Goal: Complete application form

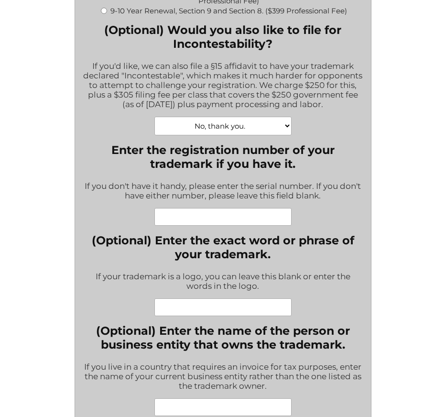
scroll to position [334, 0]
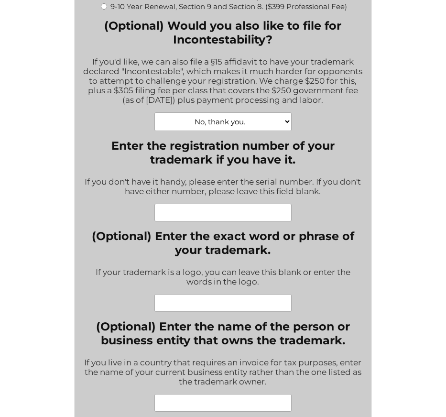
click at [225, 214] on input "Enter the registration number of your trademark if you have it." at bounding box center [222, 213] width 137 height 18
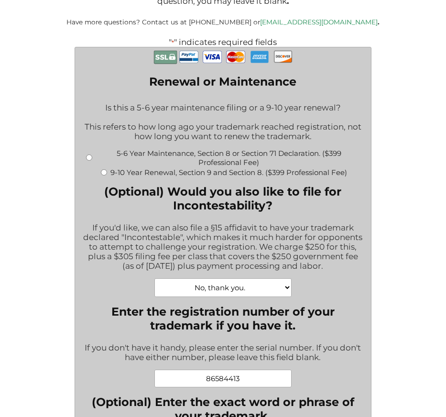
scroll to position [0, 0]
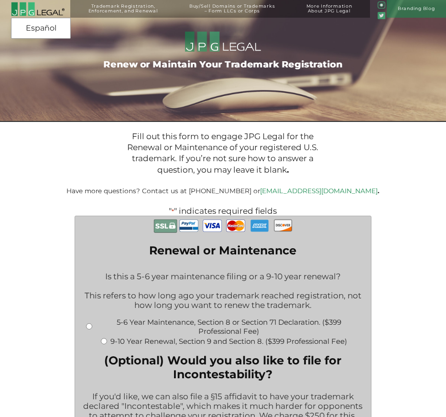
type input "86584413"
click at [105, 342] on input "9-10 Year Renewal, Section 9 and Section 8. ($399 Professional Fee)" at bounding box center [104, 341] width 6 height 6
radio input "true"
type input "$1,064.00"
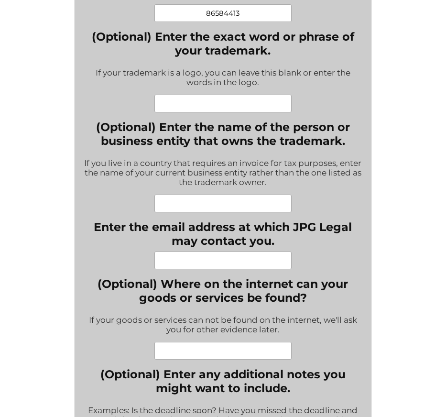
scroll to position [717, 0]
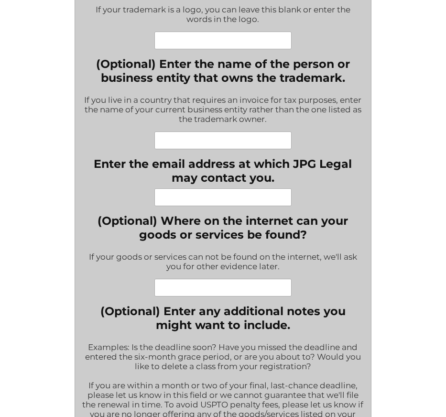
click at [204, 147] on input "(Optional) Enter the name of the person or business entity that owns the tradem…" at bounding box center [222, 140] width 137 height 18
type input "Powerplus Group Pte Ltd"
type input "[EMAIL_ADDRESS][DOMAIN_NAME]"
drag, startPoint x: 273, startPoint y: 140, endPoint x: 135, endPoint y: 137, distance: 137.6
click at [135, 137] on div "Powerplus Group Pte Ltd" at bounding box center [222, 140] width 281 height 18
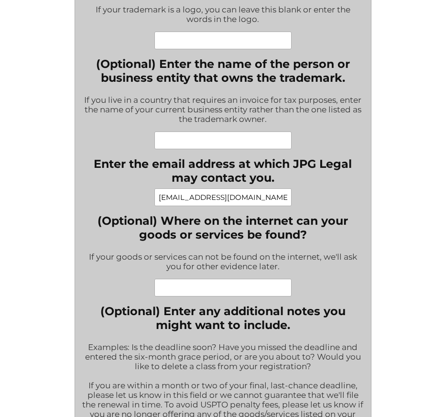
click at [344, 140] on div at bounding box center [222, 140] width 281 height 18
click at [229, 144] on input "(Optional) Enter the name of the person or business entity that owns the tradem…" at bounding box center [222, 140] width 137 height 18
type input "Powerplus Group Pte Ltd"
click at [350, 131] on div "If you live in a country that requires an invoice for tax purposes, enter the n…" at bounding box center [222, 110] width 281 height 43
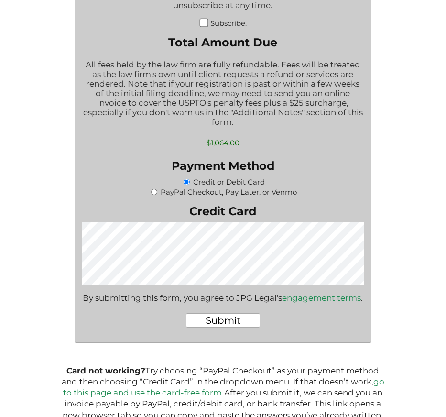
scroll to position [1577, 0]
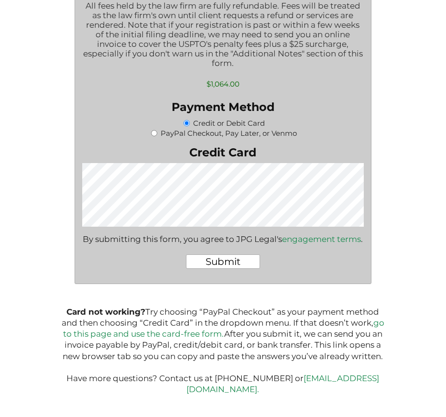
click at [354, 135] on div "PayPal Checkout, Pay Later, or Venmo" at bounding box center [222, 133] width 281 height 10
click at [228, 268] on input "Submit" at bounding box center [223, 261] width 74 height 14
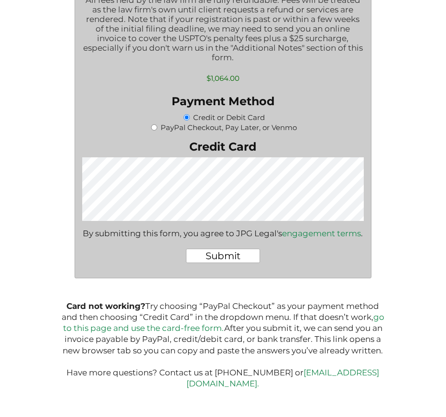
scroll to position [1620, 0]
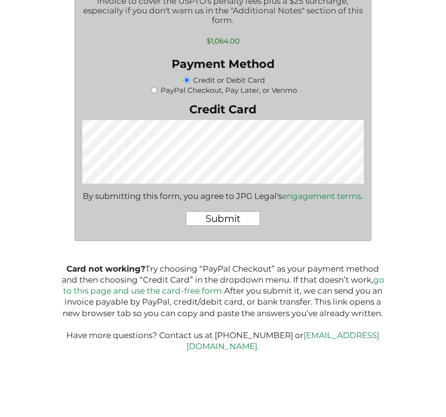
click at [226, 222] on input "Submit" at bounding box center [223, 218] width 74 height 14
